Goal: Task Accomplishment & Management: Manage account settings

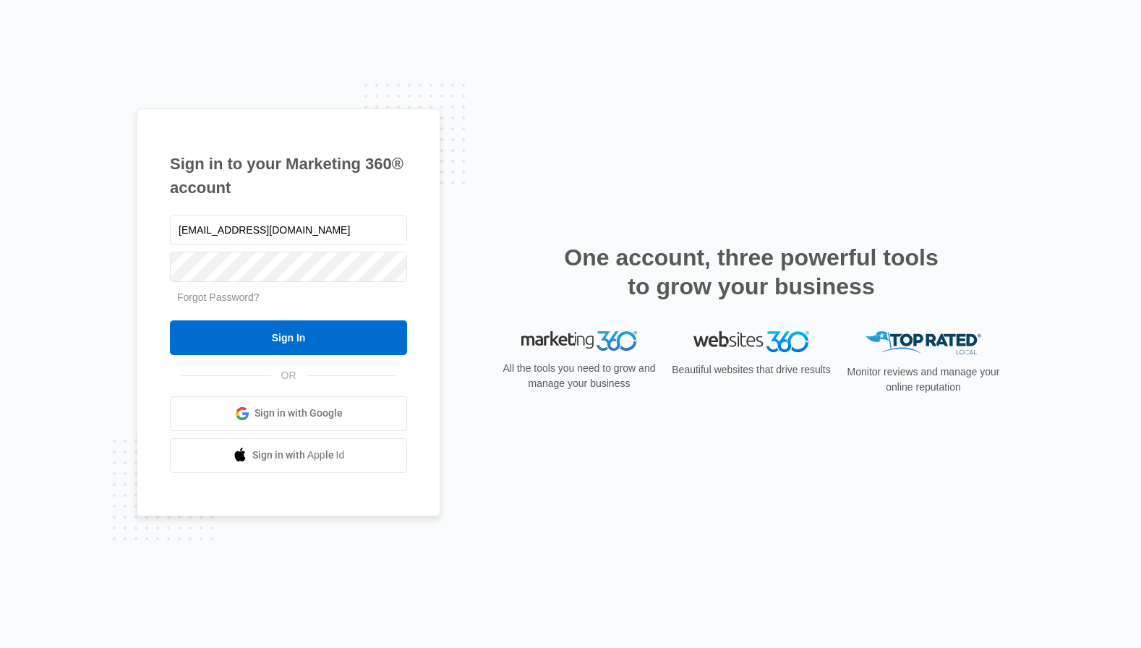
type input "[EMAIL_ADDRESS][DOMAIN_NAME]"
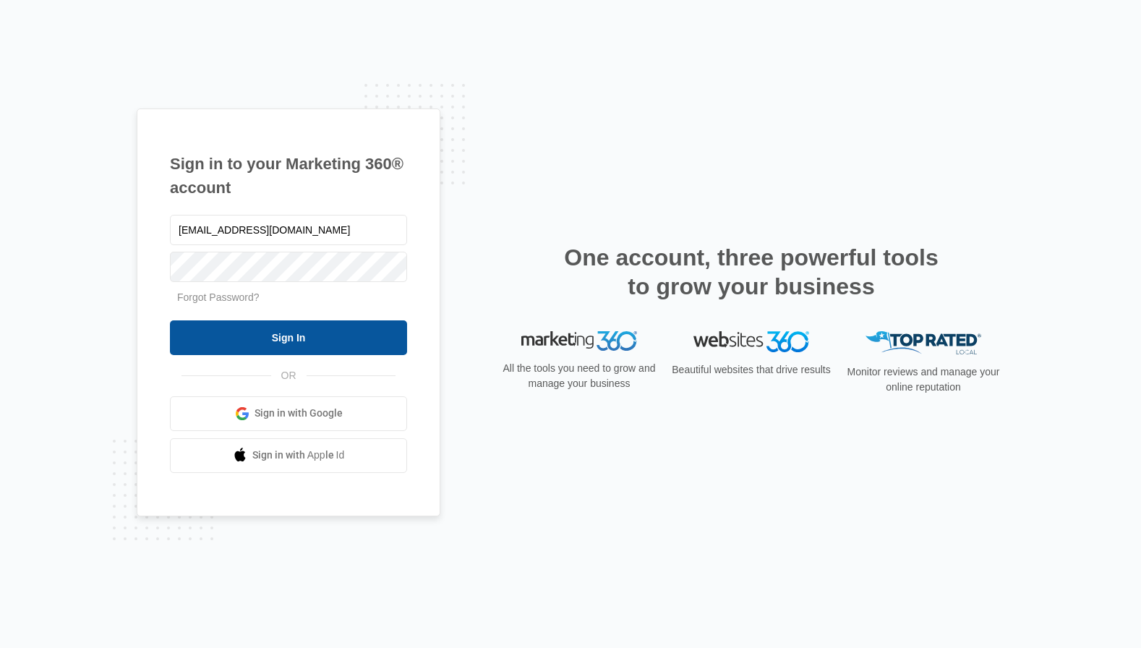
click at [220, 339] on input "Sign In" at bounding box center [288, 337] width 237 height 35
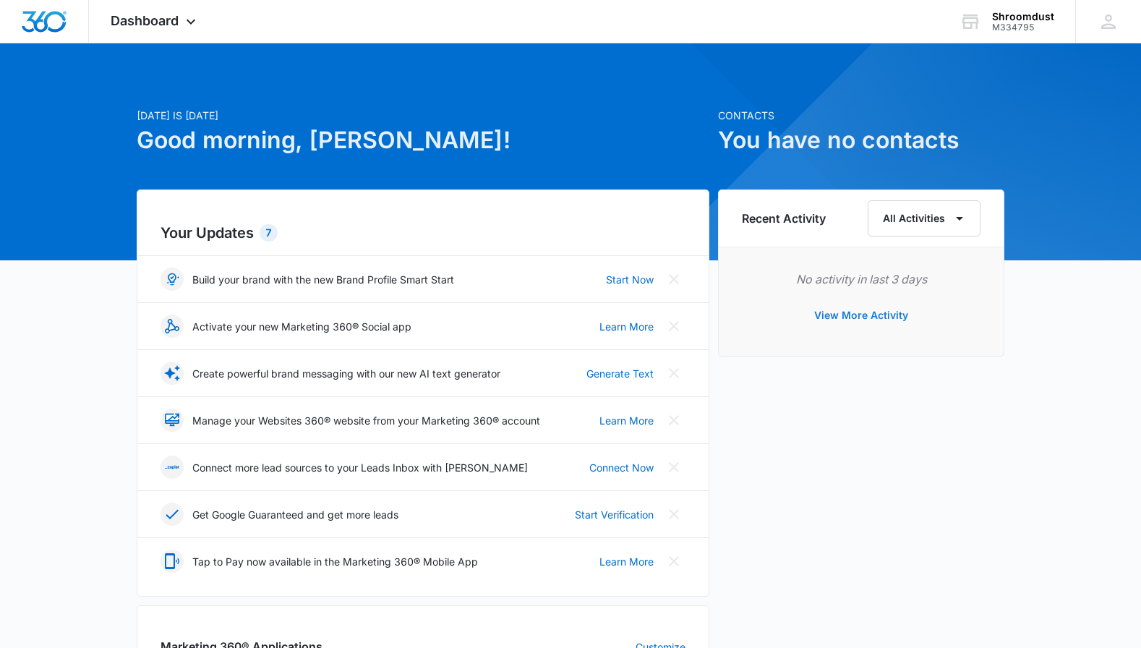
click at [876, 318] on button "View More Activity" at bounding box center [861, 315] width 123 height 35
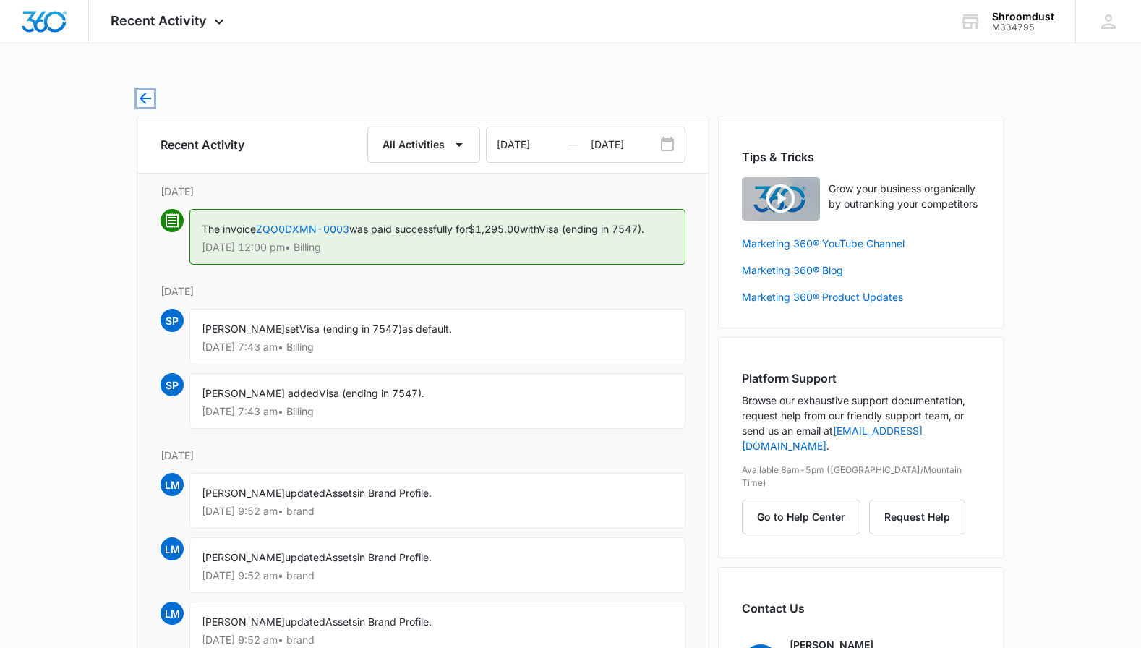
click at [147, 96] on icon "button" at bounding box center [145, 98] width 17 height 17
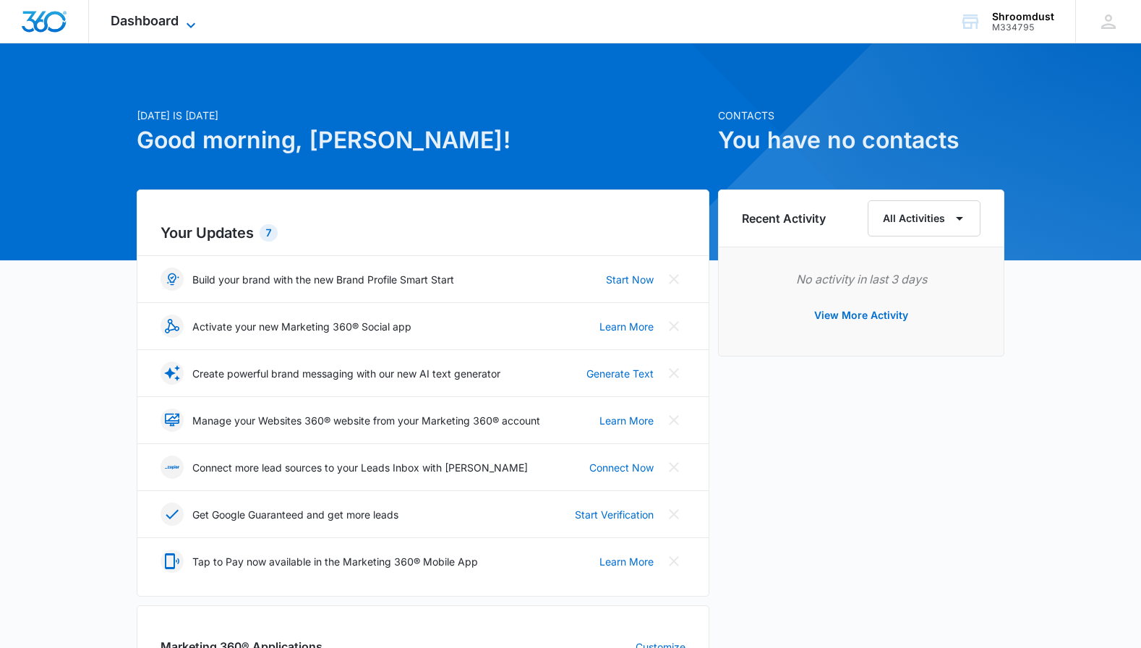
click at [191, 22] on icon at bounding box center [190, 25] width 17 height 17
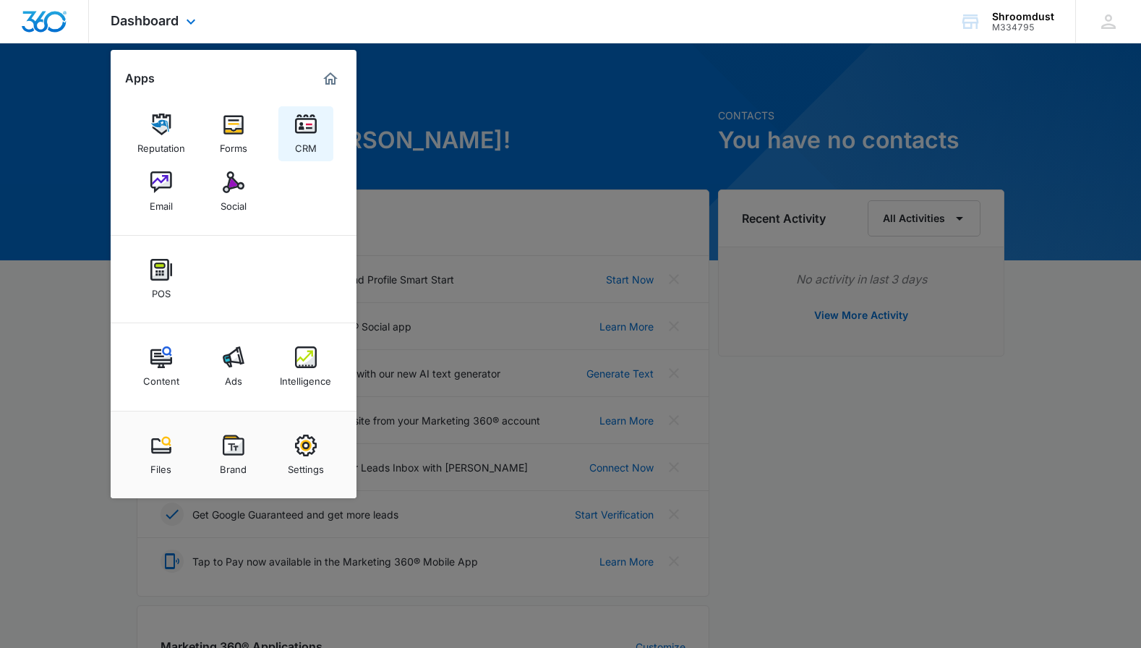
click at [305, 123] on img at bounding box center [306, 125] width 22 height 22
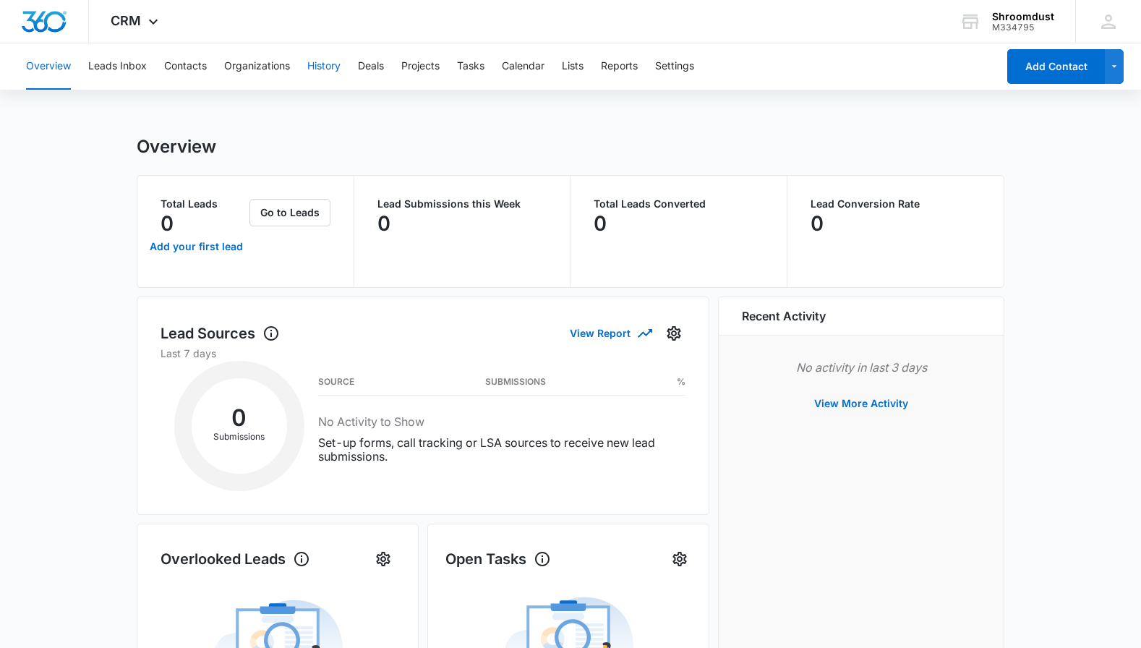
click at [326, 67] on button "History" at bounding box center [323, 66] width 33 height 46
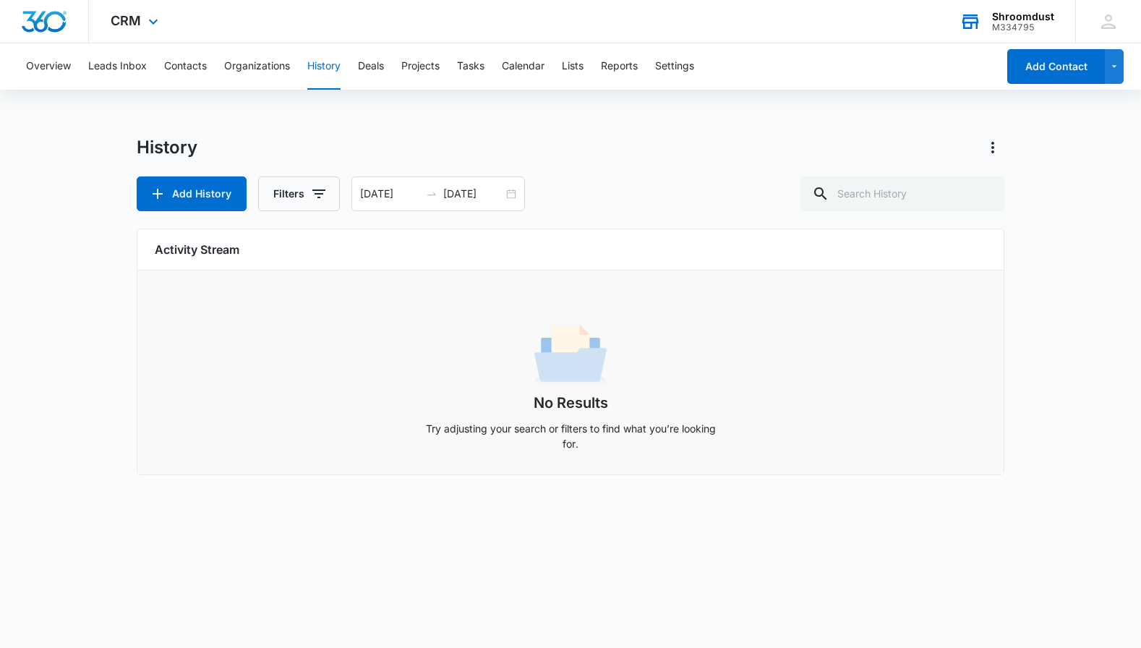
click at [1022, 22] on div "M334795" at bounding box center [1023, 27] width 62 height 10
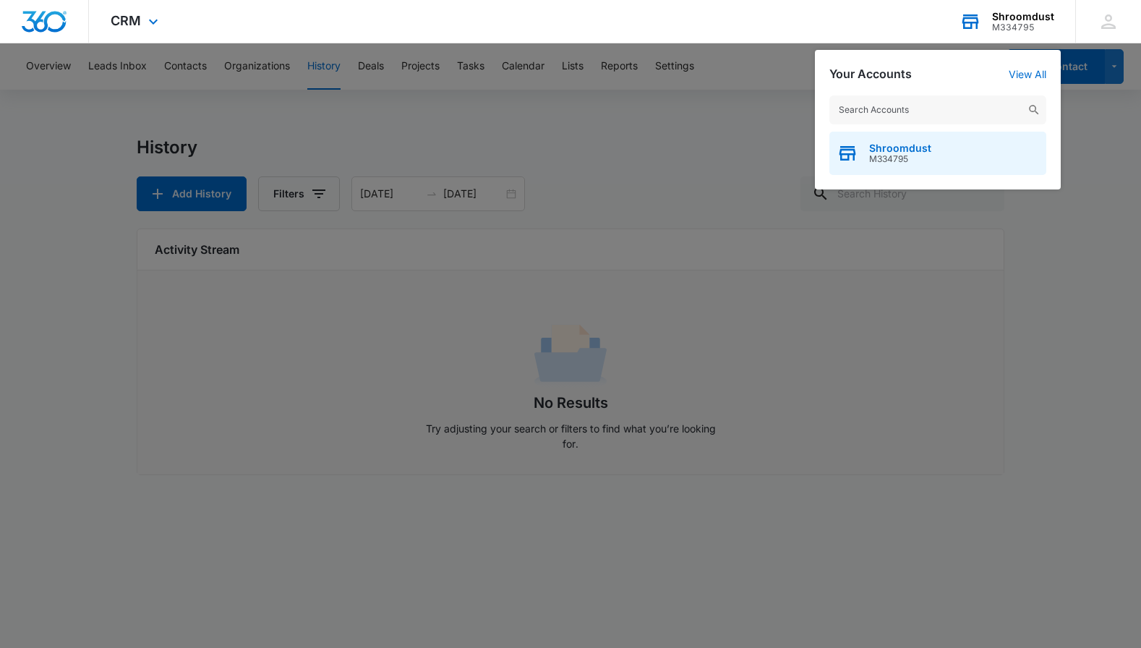
click at [881, 160] on span "M334795" at bounding box center [900, 159] width 62 height 10
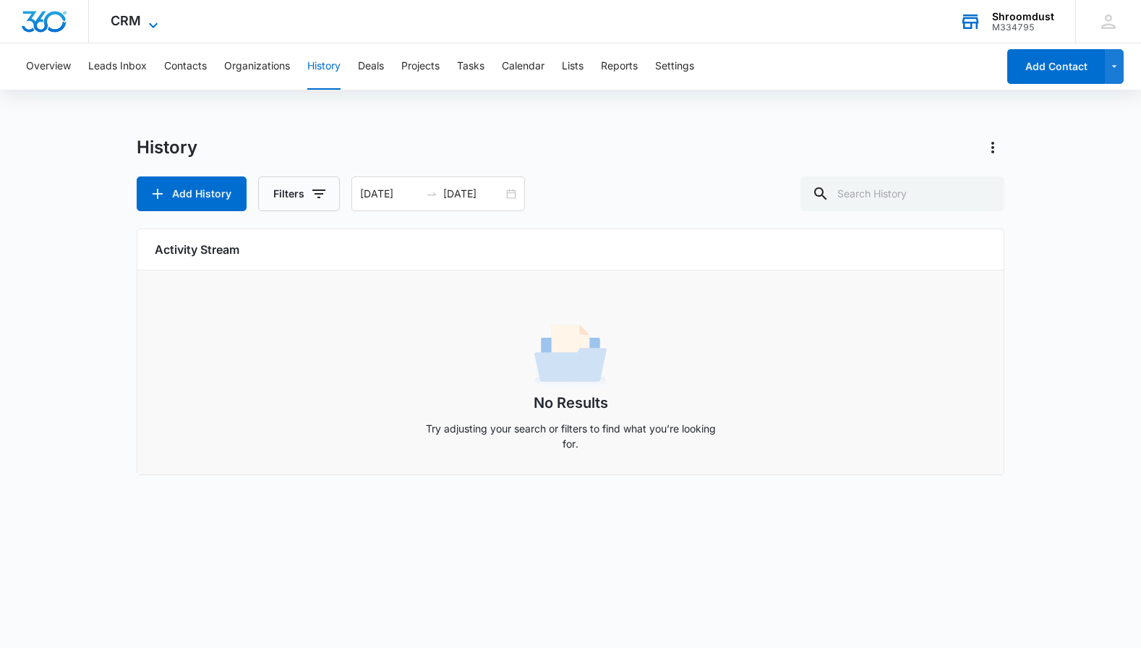
click at [145, 18] on icon at bounding box center [153, 25] width 17 height 17
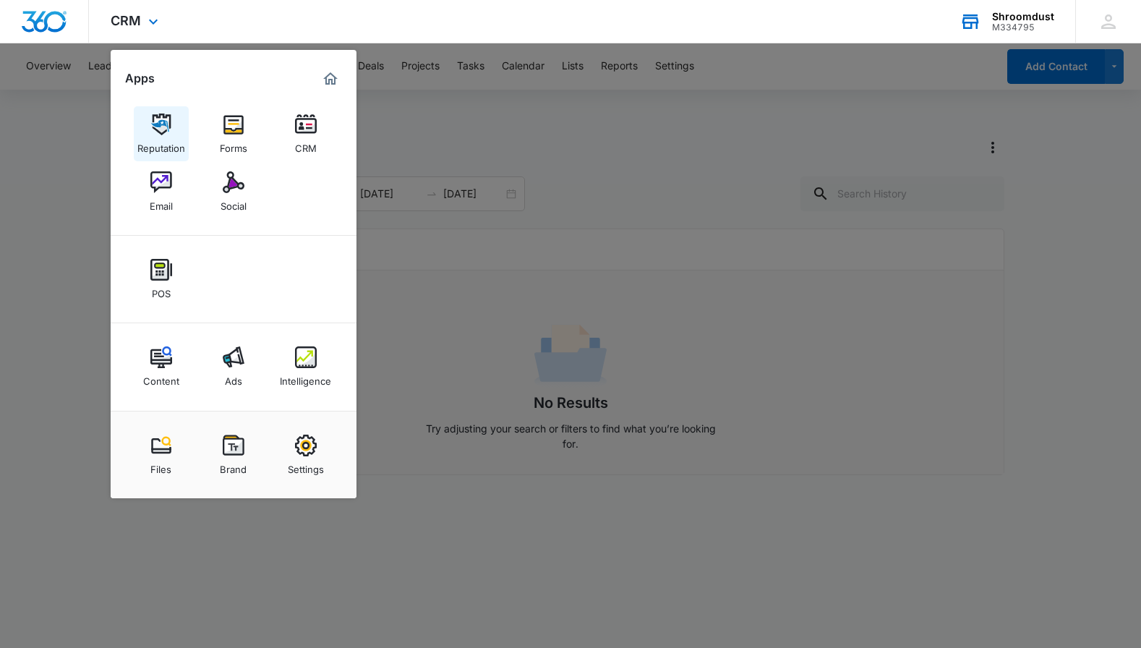
click at [158, 124] on img at bounding box center [161, 125] width 22 height 22
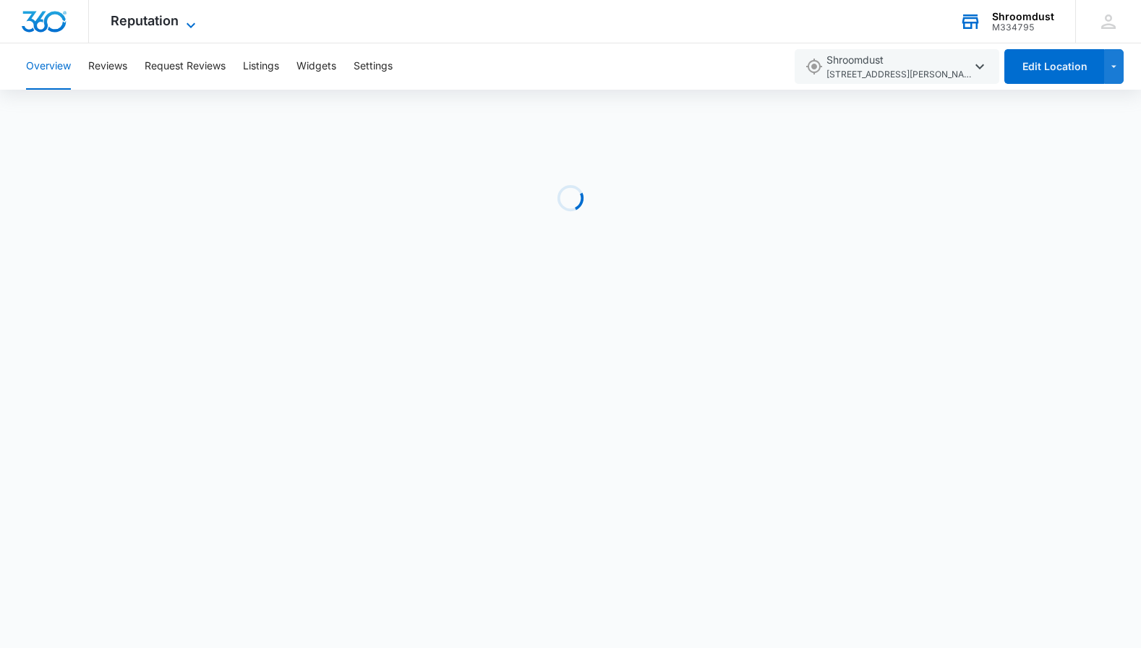
click at [192, 21] on icon at bounding box center [190, 25] width 17 height 17
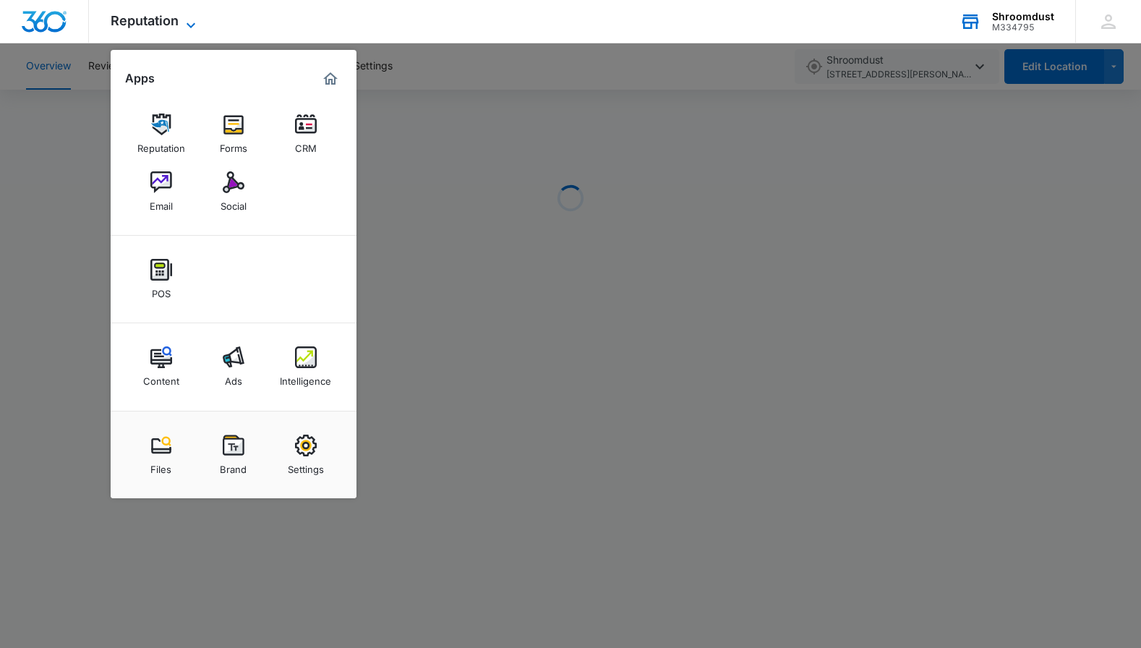
click at [192, 21] on icon at bounding box center [190, 25] width 17 height 17
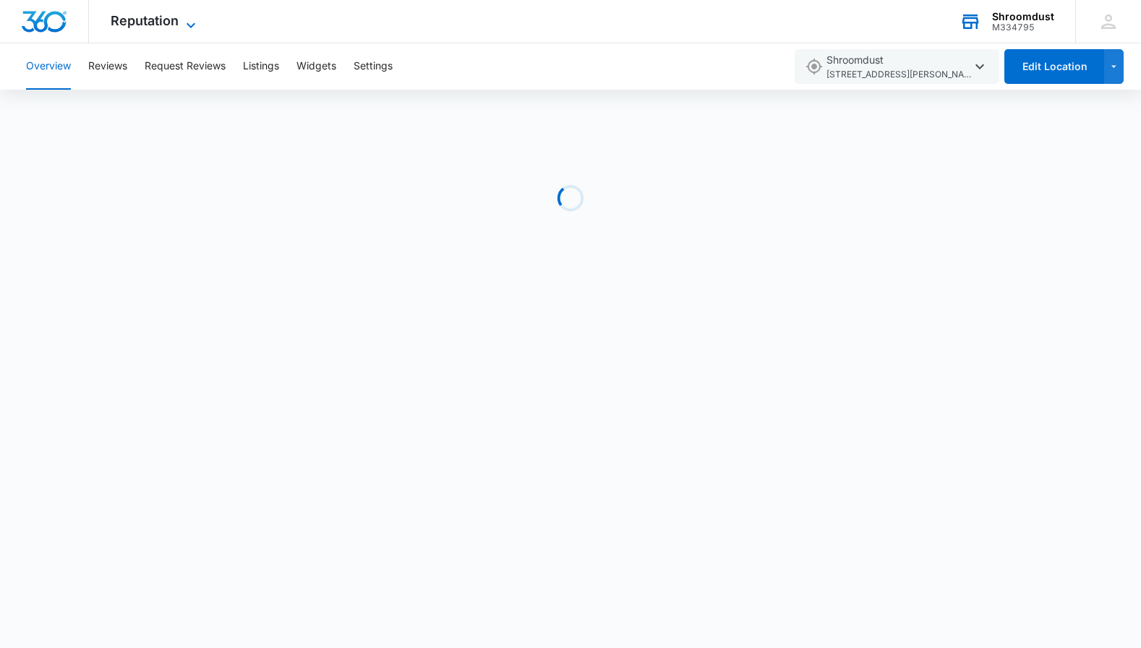
click at [185, 22] on icon at bounding box center [190, 25] width 17 height 17
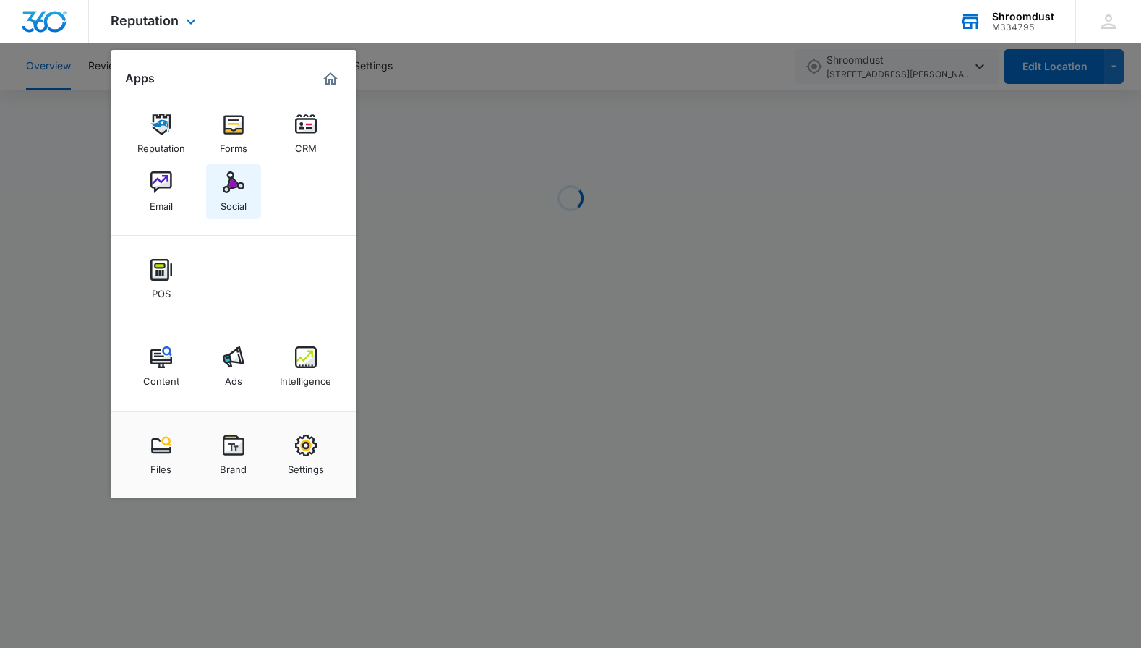
click at [230, 197] on div "Social" at bounding box center [234, 202] width 26 height 19
